Goal: Task Accomplishment & Management: Manage account settings

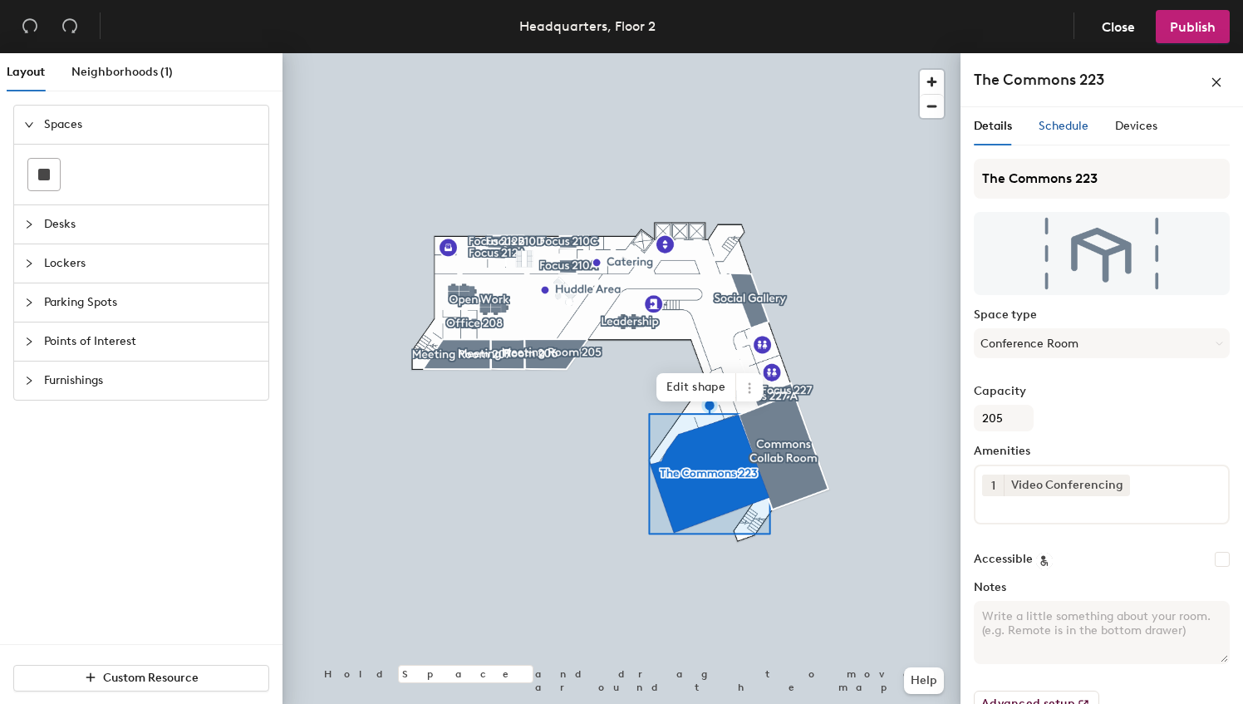
click at [1060, 122] on span "Schedule" at bounding box center [1064, 126] width 50 height 14
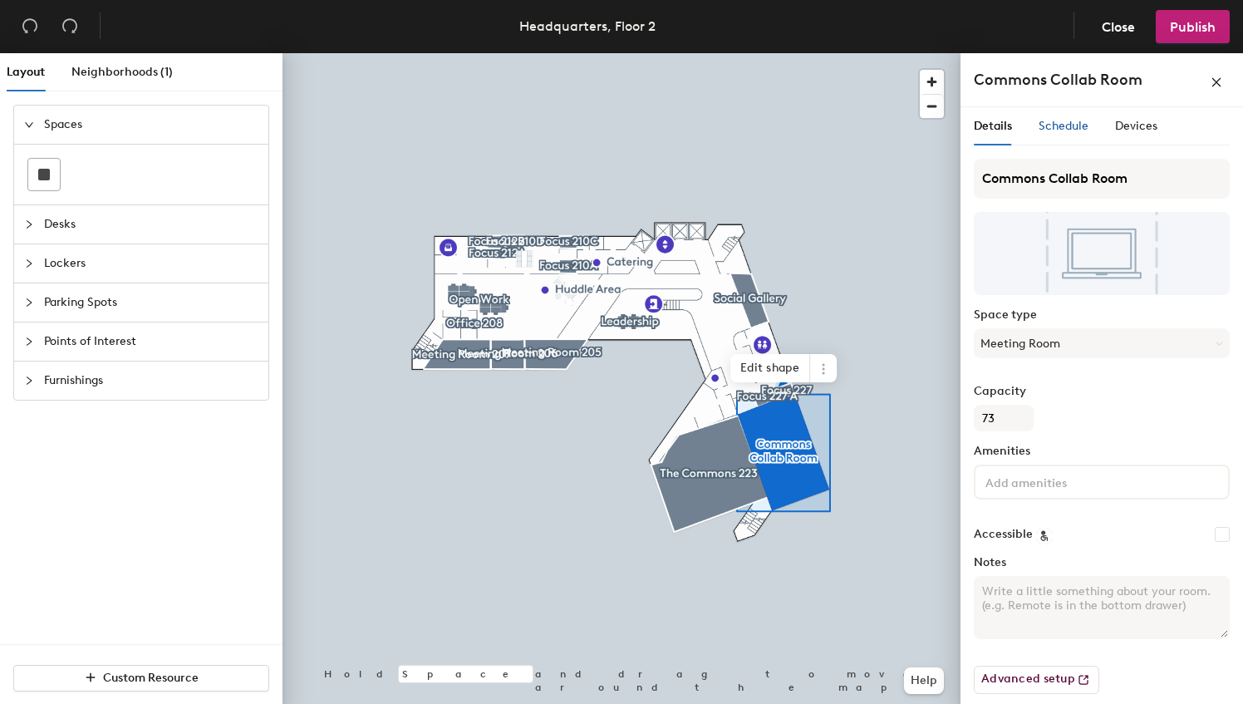
click at [1070, 130] on span "Schedule" at bounding box center [1064, 126] width 50 height 14
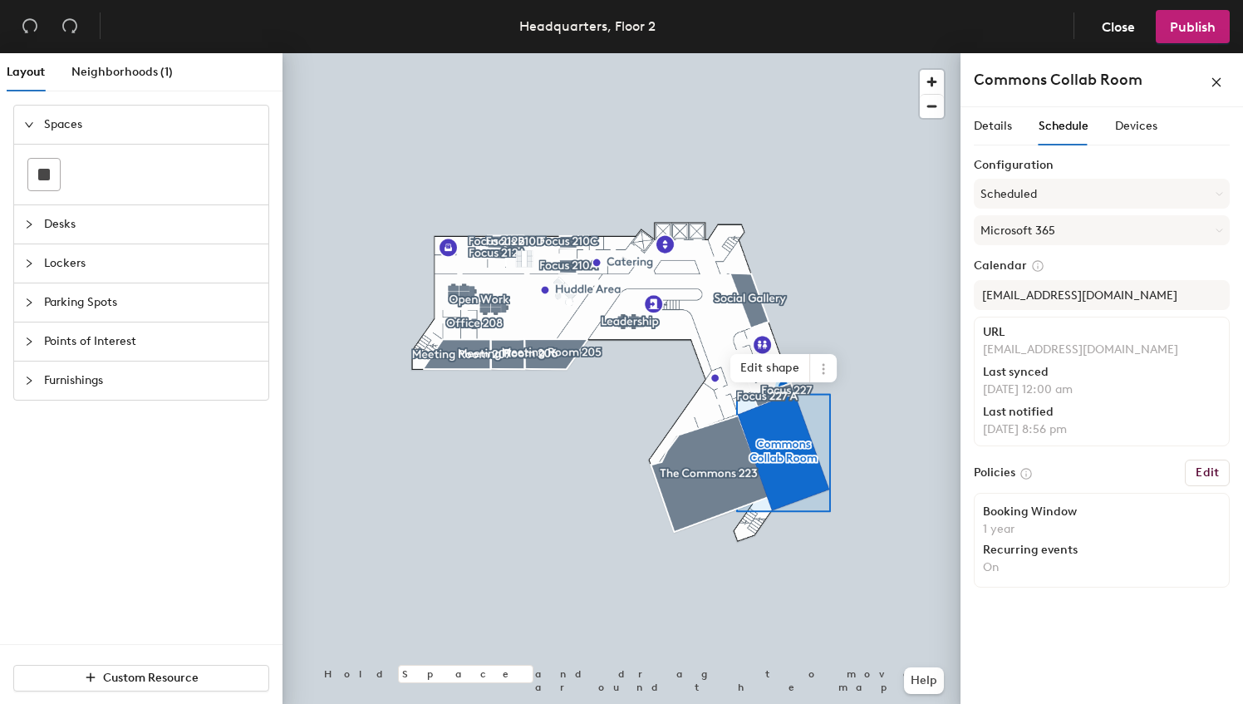
click at [1209, 463] on button "Edit" at bounding box center [1207, 473] width 45 height 27
click at [1209, 466] on h6 "Edit" at bounding box center [1207, 472] width 23 height 13
